Goal: Use online tool/utility: Utilize a website feature to perform a specific function

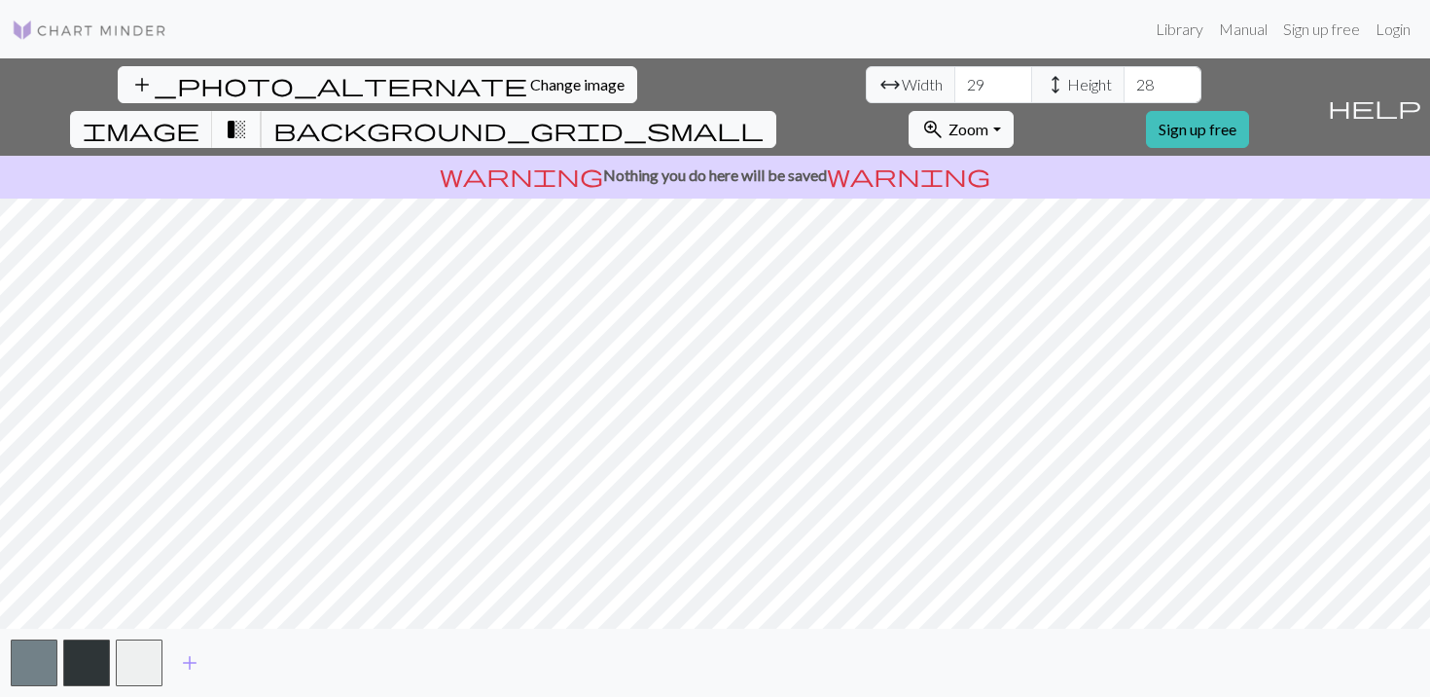
click at [248, 116] on span "transition_fade" at bounding box center [236, 129] width 23 height 27
click at [764, 116] on span "background_grid_small" at bounding box center [518, 129] width 490 height 27
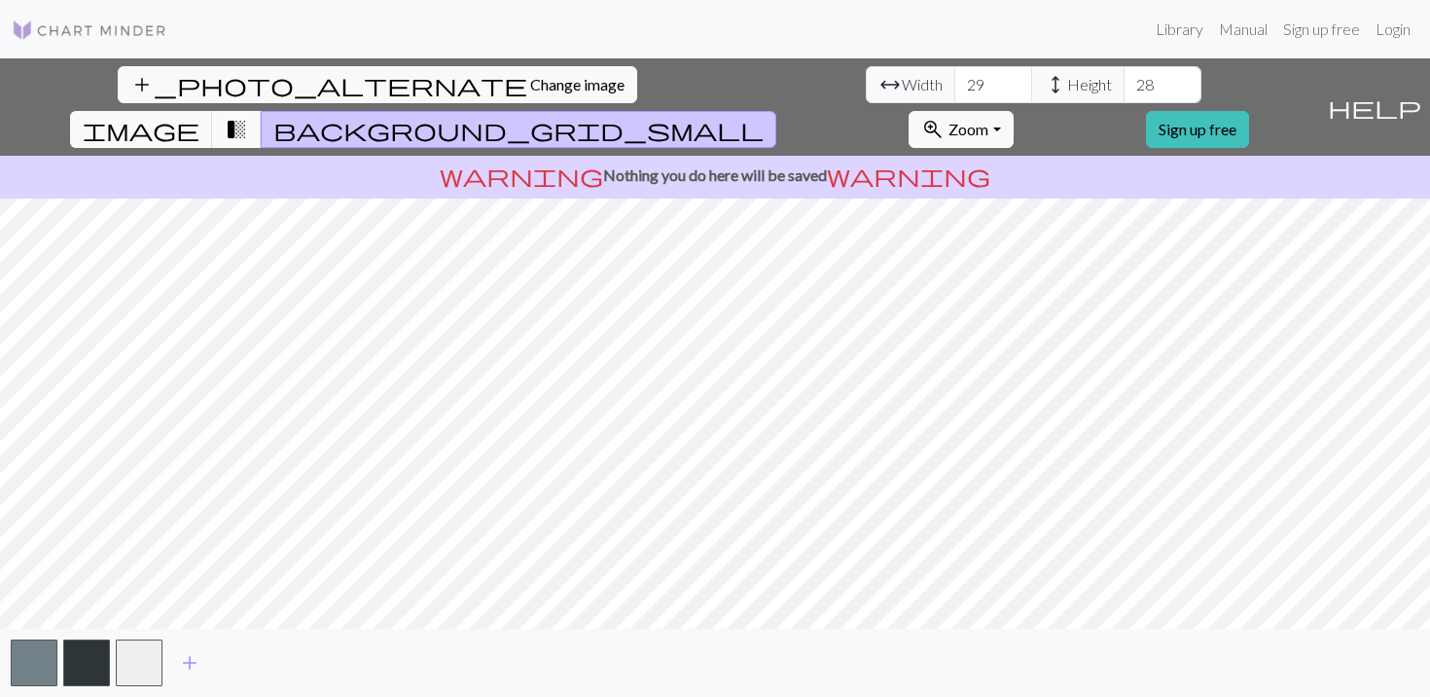
click at [248, 116] on span "transition_fade" at bounding box center [236, 129] width 23 height 27
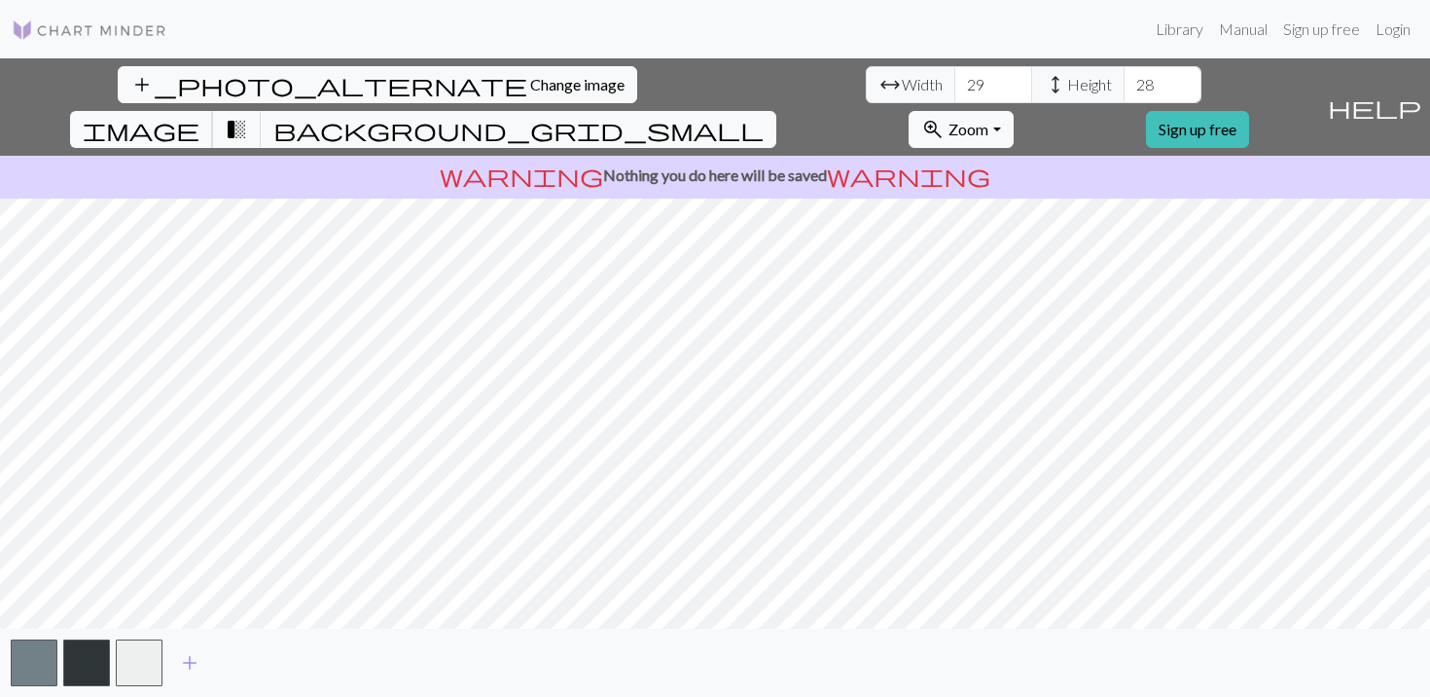
click at [199, 116] on span "image" at bounding box center [141, 129] width 117 height 27
click at [248, 116] on span "transition_fade" at bounding box center [236, 129] width 23 height 27
click at [213, 111] on button "image" at bounding box center [141, 129] width 143 height 37
click at [199, 116] on span "image" at bounding box center [141, 129] width 117 height 27
click at [248, 116] on span "transition_fade" at bounding box center [236, 129] width 23 height 27
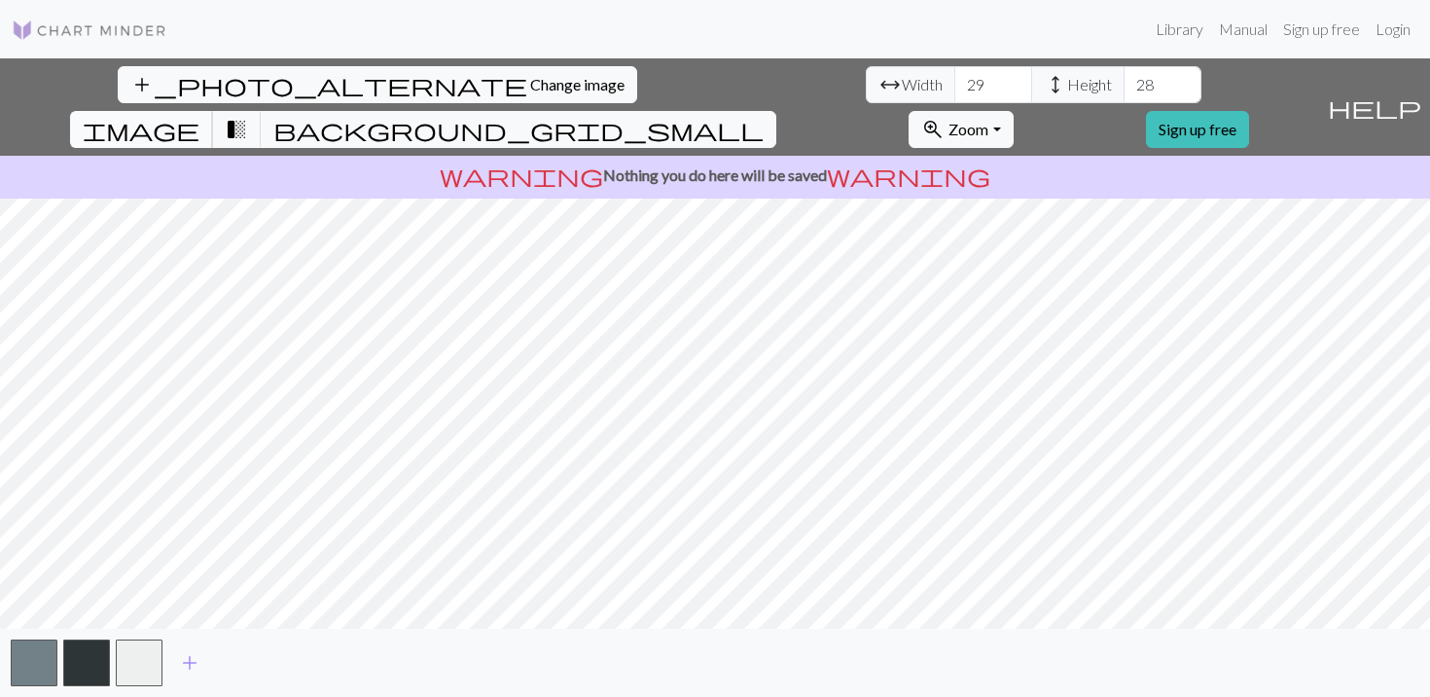
click at [199, 116] on span "image" at bounding box center [141, 129] width 117 height 27
click at [262, 111] on button "transition_fade" at bounding box center [237, 129] width 50 height 37
click at [199, 116] on span "image" at bounding box center [141, 129] width 117 height 27
click at [213, 111] on button "image" at bounding box center [141, 129] width 143 height 37
click at [248, 116] on span "transition_fade" at bounding box center [236, 129] width 23 height 27
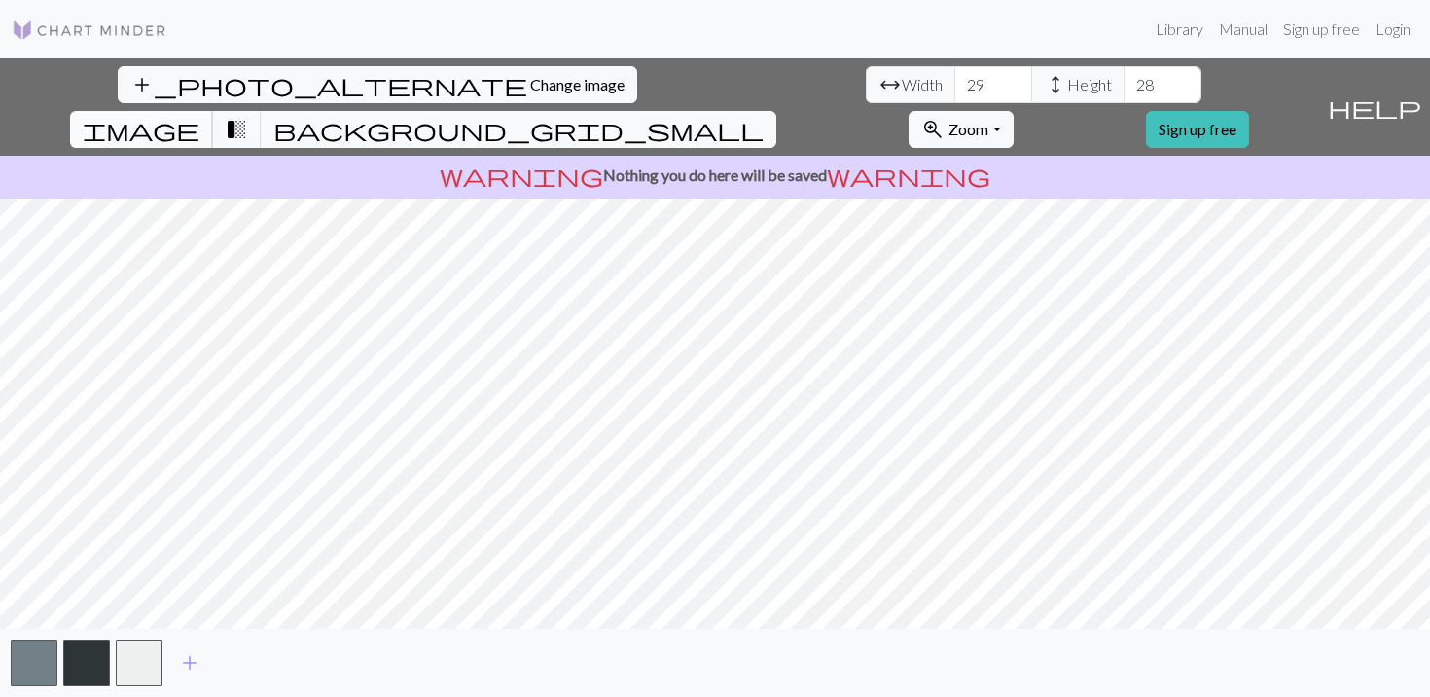
click at [213, 111] on button "image" at bounding box center [141, 129] width 143 height 37
click at [248, 116] on span "transition_fade" at bounding box center [236, 129] width 23 height 27
click at [213, 111] on button "image" at bounding box center [141, 129] width 143 height 37
click at [248, 116] on span "transition_fade" at bounding box center [236, 129] width 23 height 27
click at [213, 111] on button "image" at bounding box center [141, 129] width 143 height 37
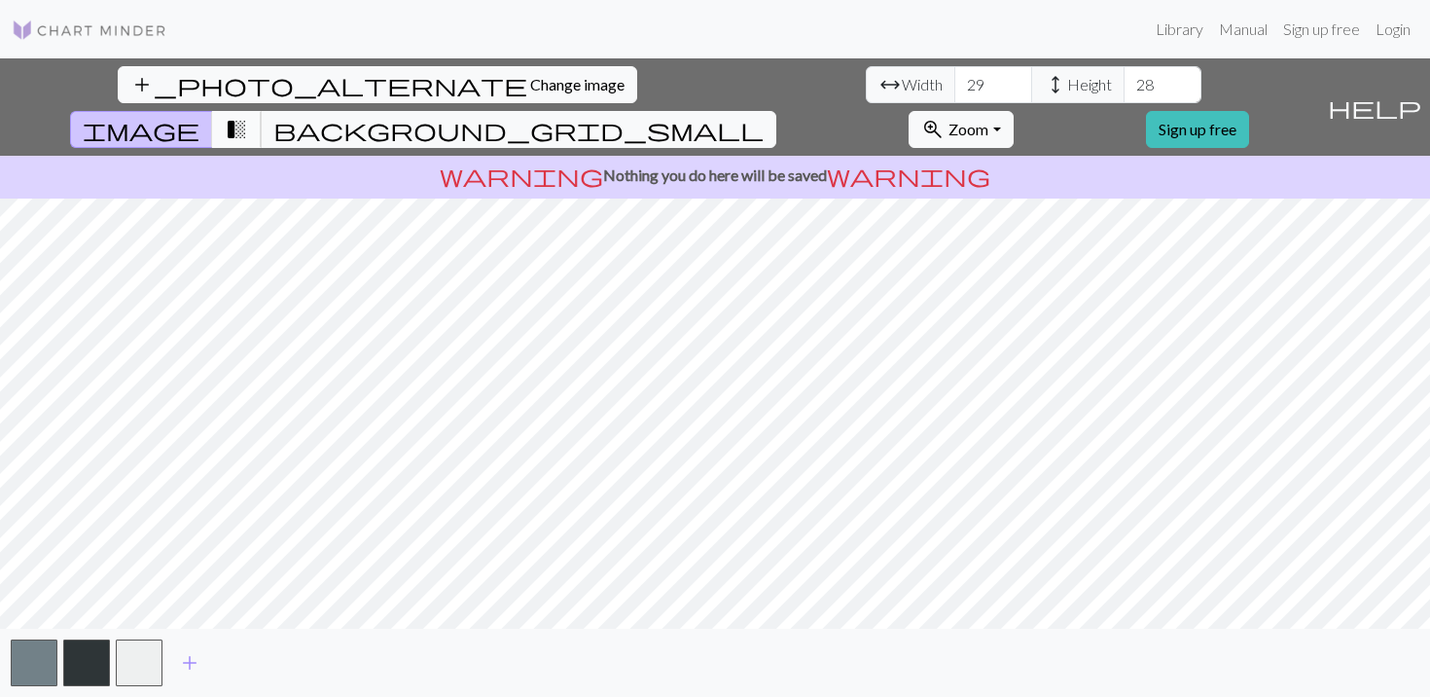
click at [248, 116] on span "transition_fade" at bounding box center [236, 129] width 23 height 27
click at [213, 111] on button "image" at bounding box center [141, 129] width 143 height 37
click at [248, 116] on span "transition_fade" at bounding box center [236, 129] width 23 height 27
click at [213, 111] on button "image" at bounding box center [141, 129] width 143 height 37
click at [248, 116] on span "transition_fade" at bounding box center [236, 129] width 23 height 27
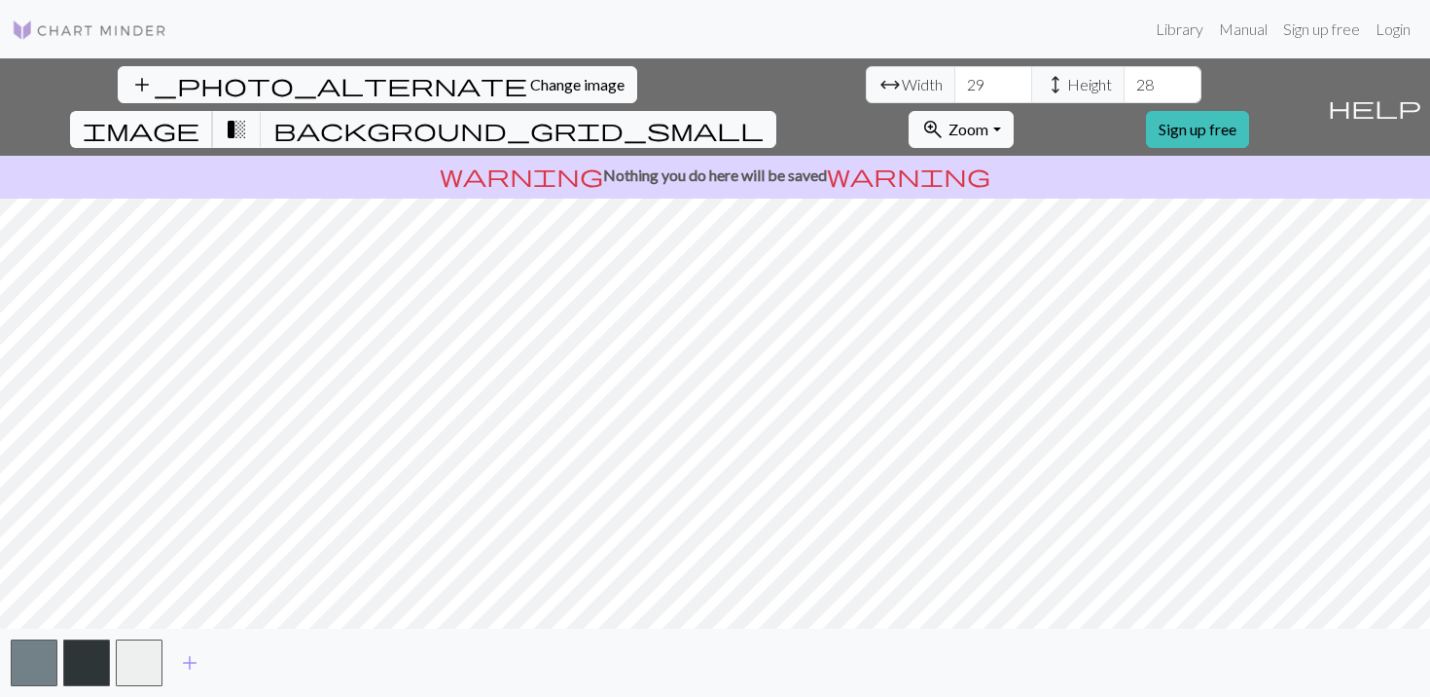
click at [213, 111] on button "image" at bounding box center [141, 129] width 143 height 37
click at [248, 116] on span "transition_fade" at bounding box center [236, 129] width 23 height 27
click at [91, 652] on button "button" at bounding box center [86, 662] width 47 height 47
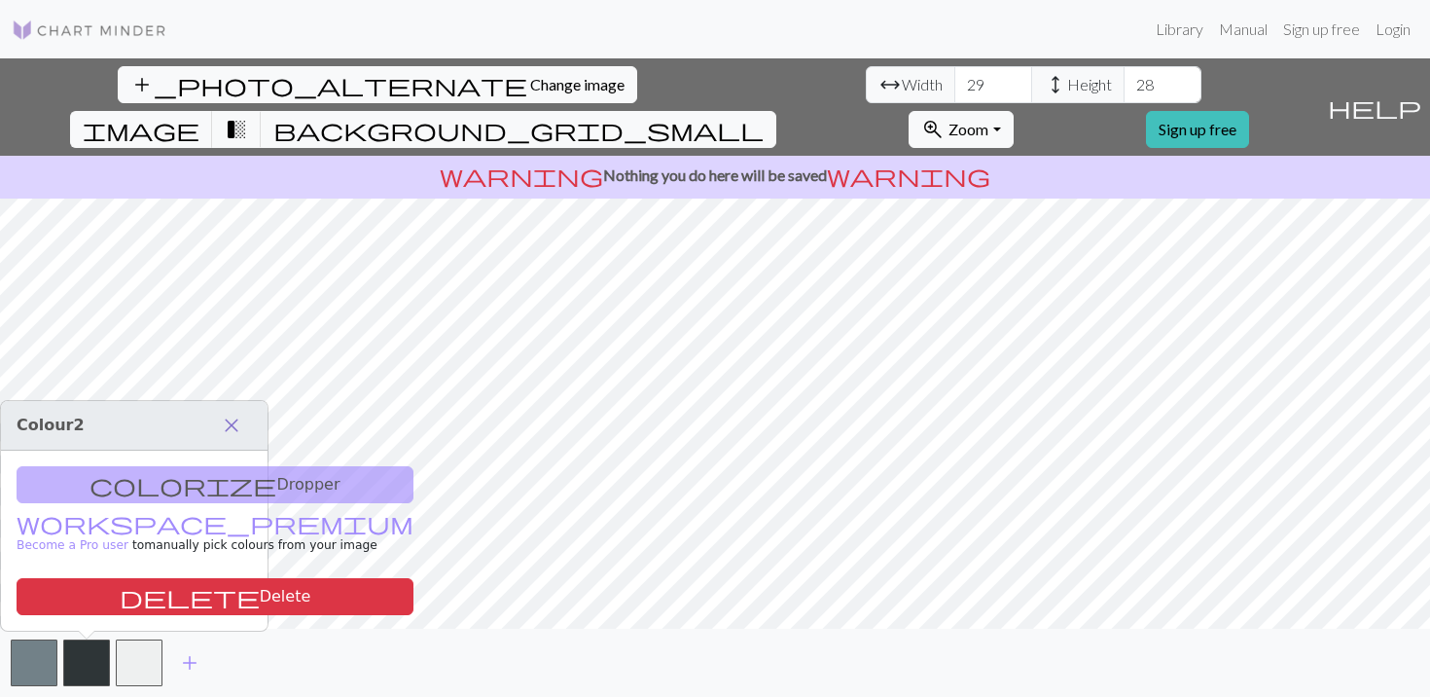
click at [237, 424] on span "close" at bounding box center [231, 425] width 23 height 27
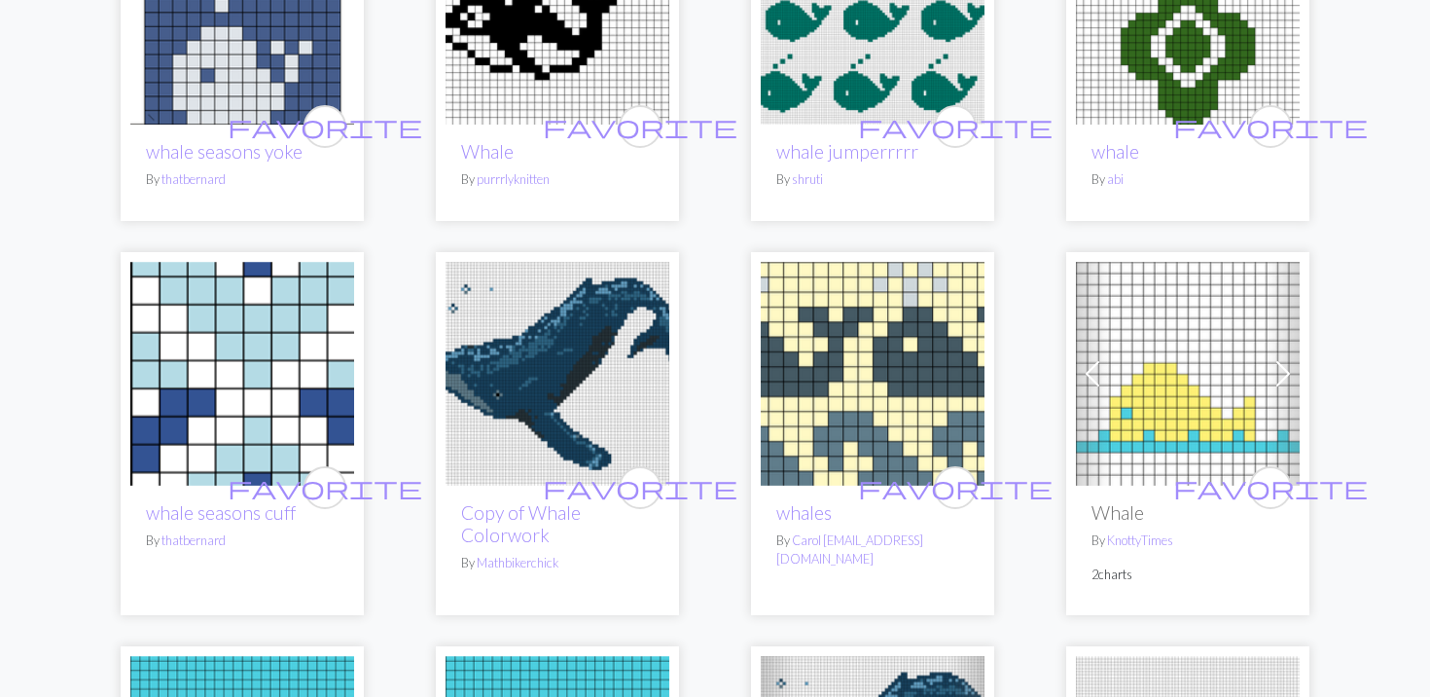
scroll to position [3610, 0]
